Goal: Task Accomplishment & Management: Use online tool/utility

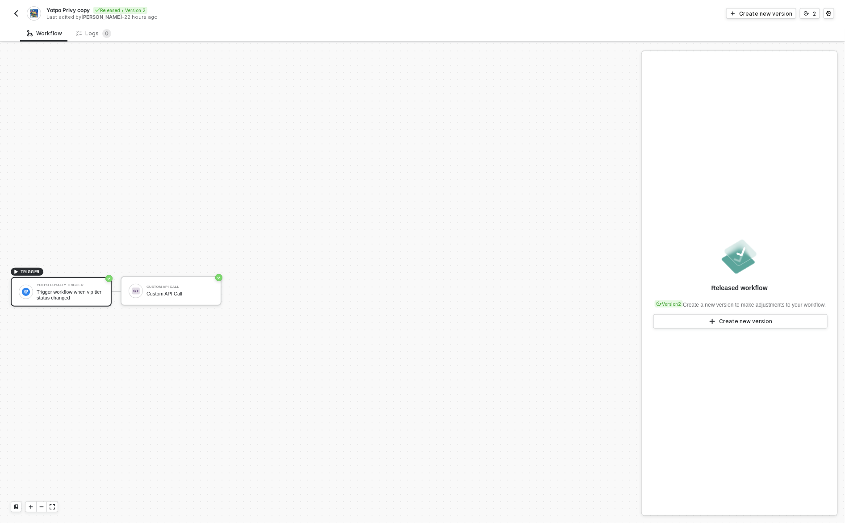
scroll to position [17, 0]
click at [93, 32] on div "Logs 0" at bounding box center [93, 33] width 35 height 9
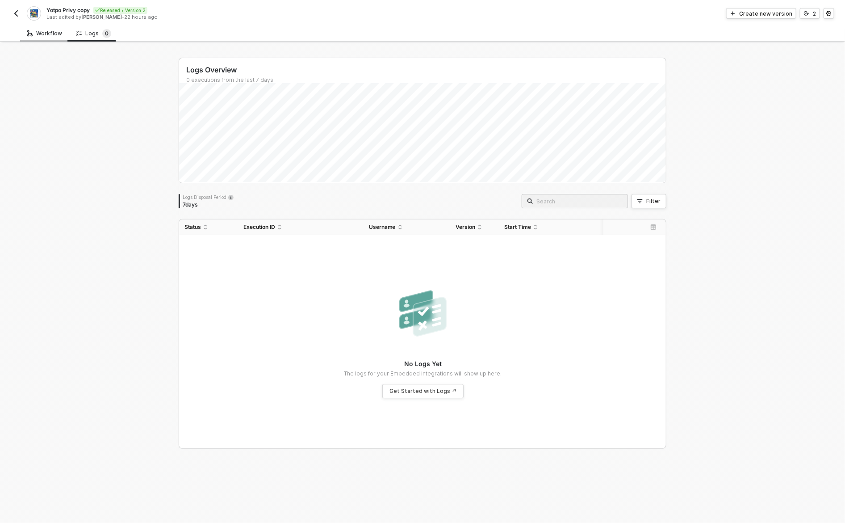
click at [55, 32] on div "Workflow" at bounding box center [44, 33] width 35 height 7
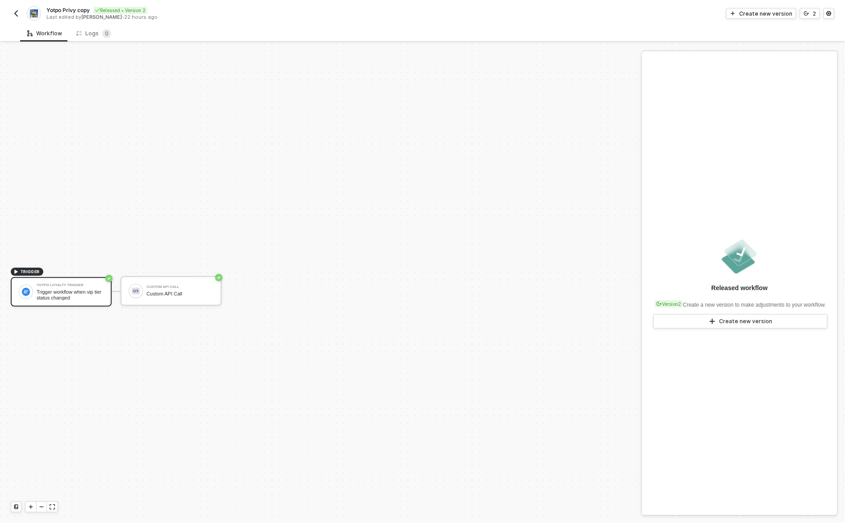
scroll to position [17, 0]
